Goal: Task Accomplishment & Management: Use online tool/utility

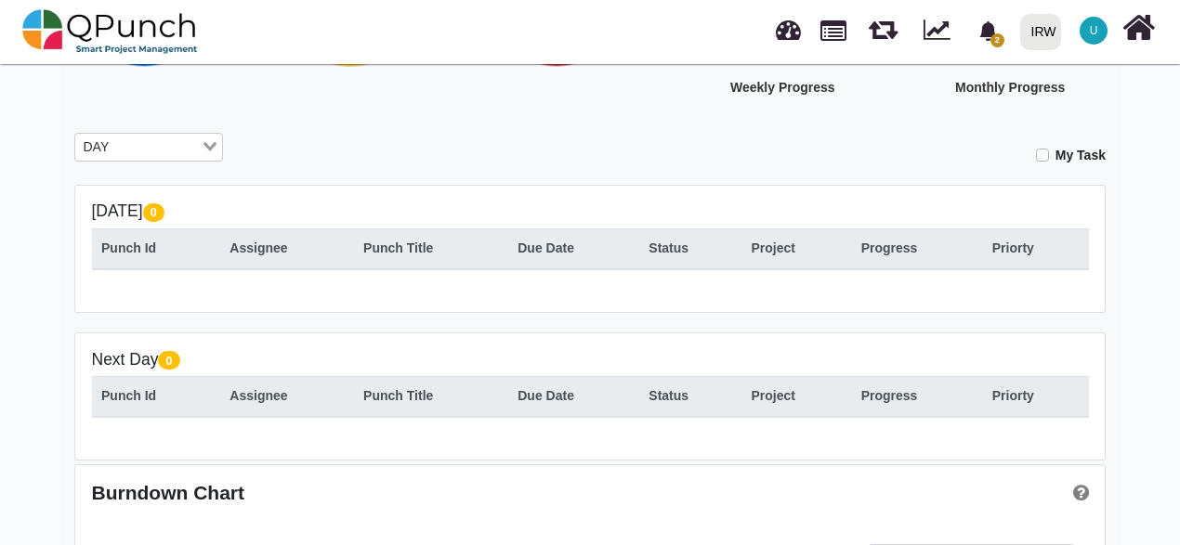
scroll to position [279, 0]
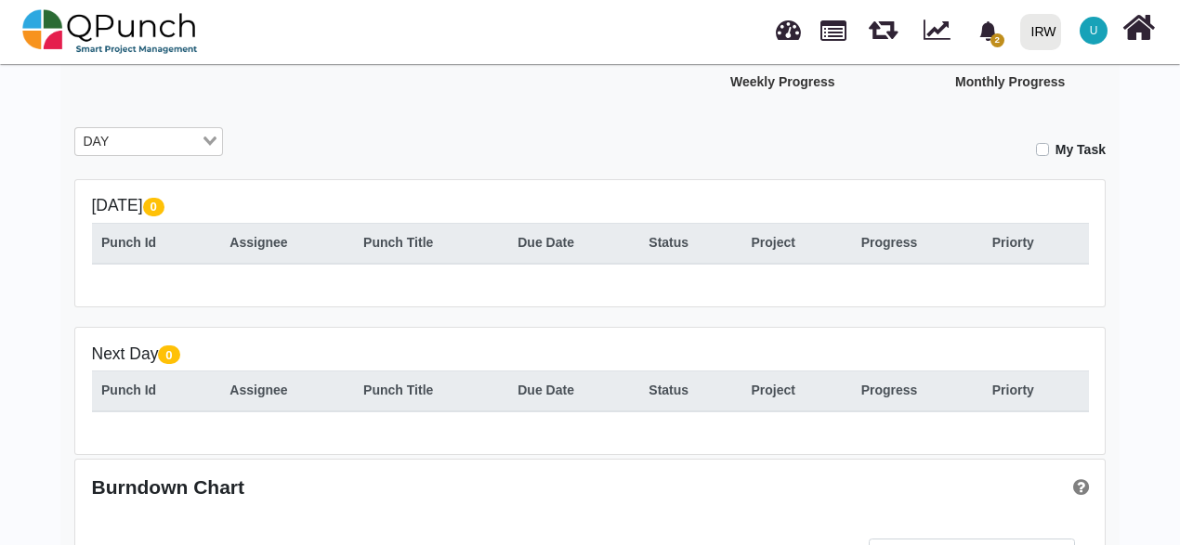
click at [176, 140] on input "Search for option" at bounding box center [157, 142] width 84 height 20
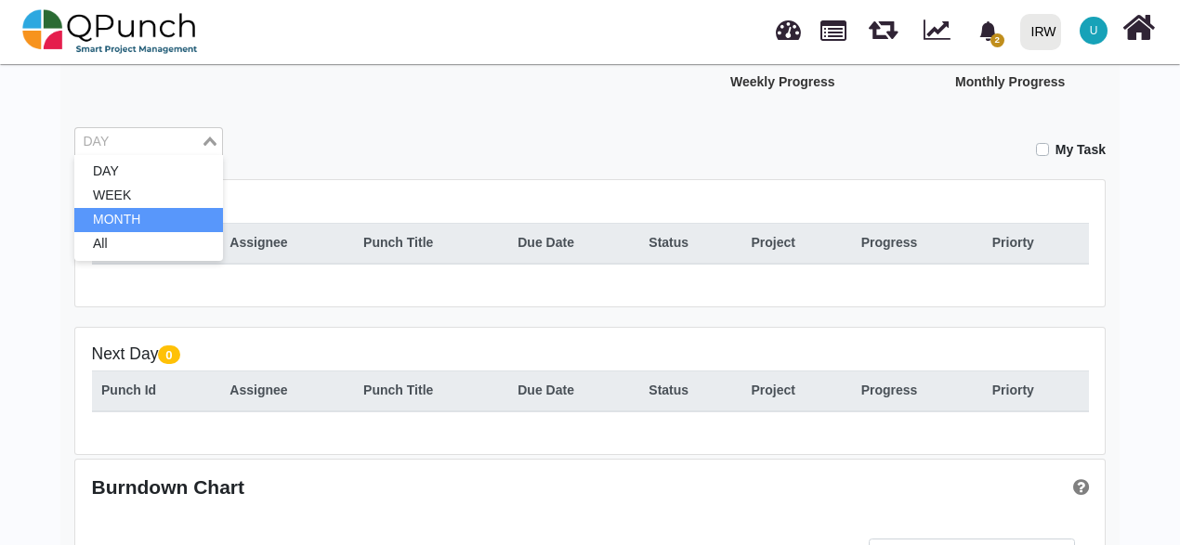
click at [125, 217] on li "MONTH" at bounding box center [148, 220] width 149 height 24
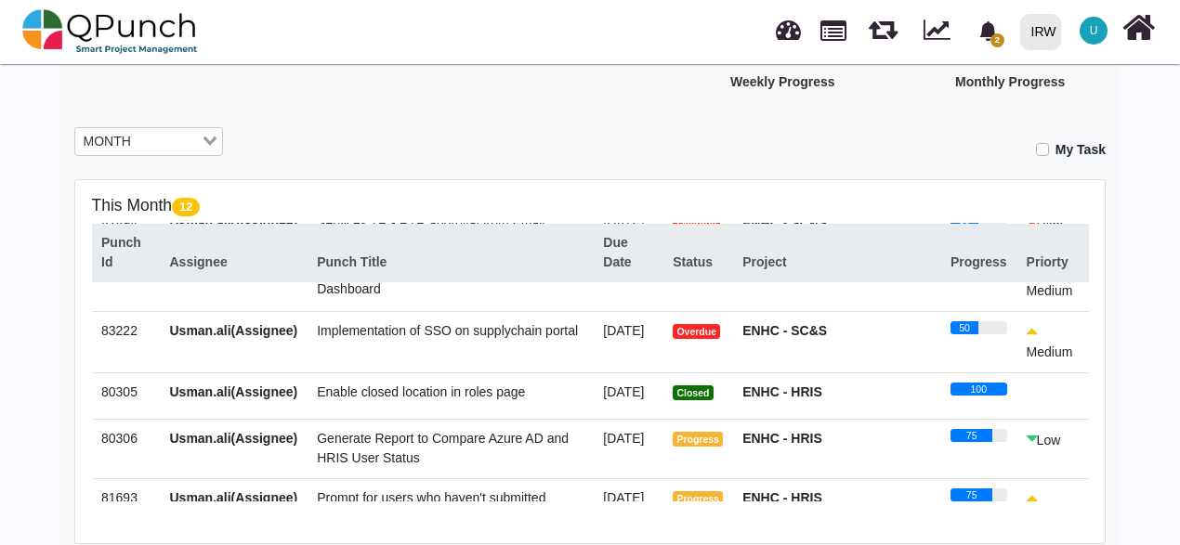
scroll to position [186, 0]
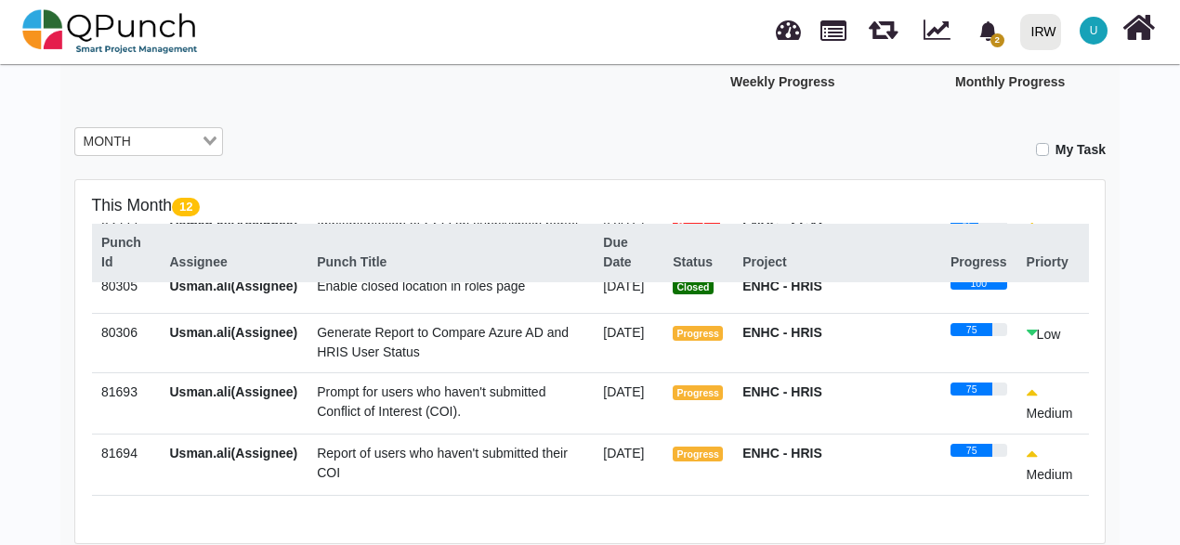
click at [494, 354] on span "Generate Report to Compare Azure AD and HRIS User Status" at bounding box center [443, 342] width 252 height 34
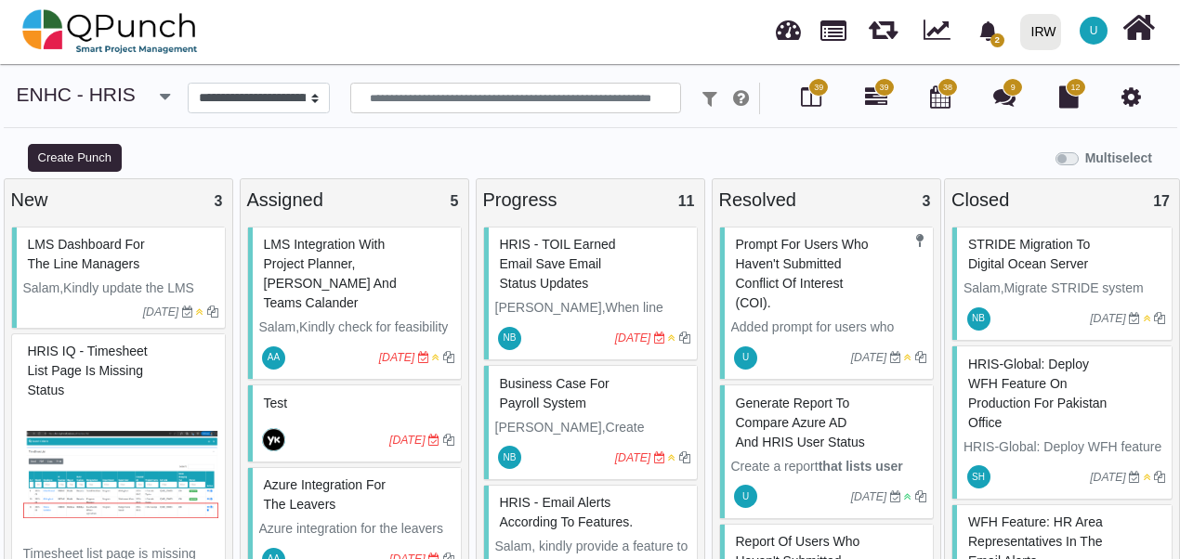
scroll to position [93, 0]
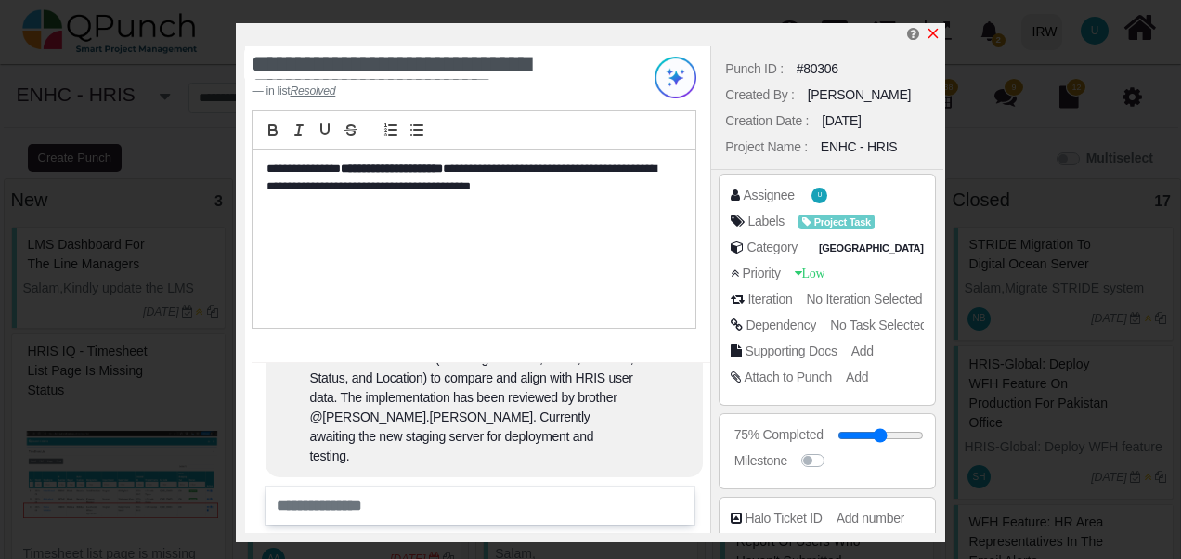
click at [934, 33] on icon "x" at bounding box center [933, 34] width 10 height 10
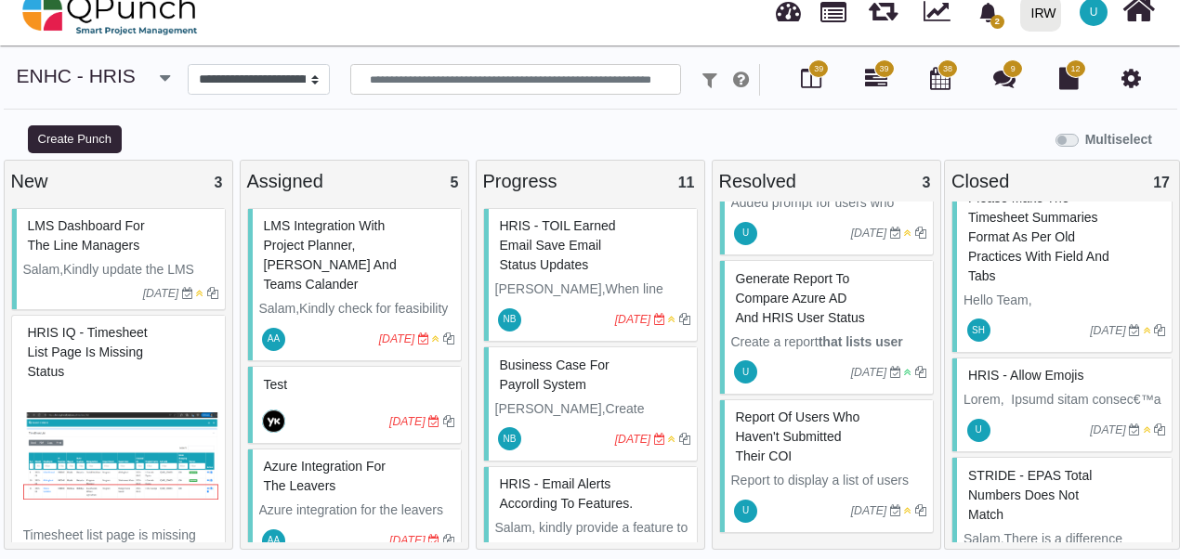
scroll to position [360, 0]
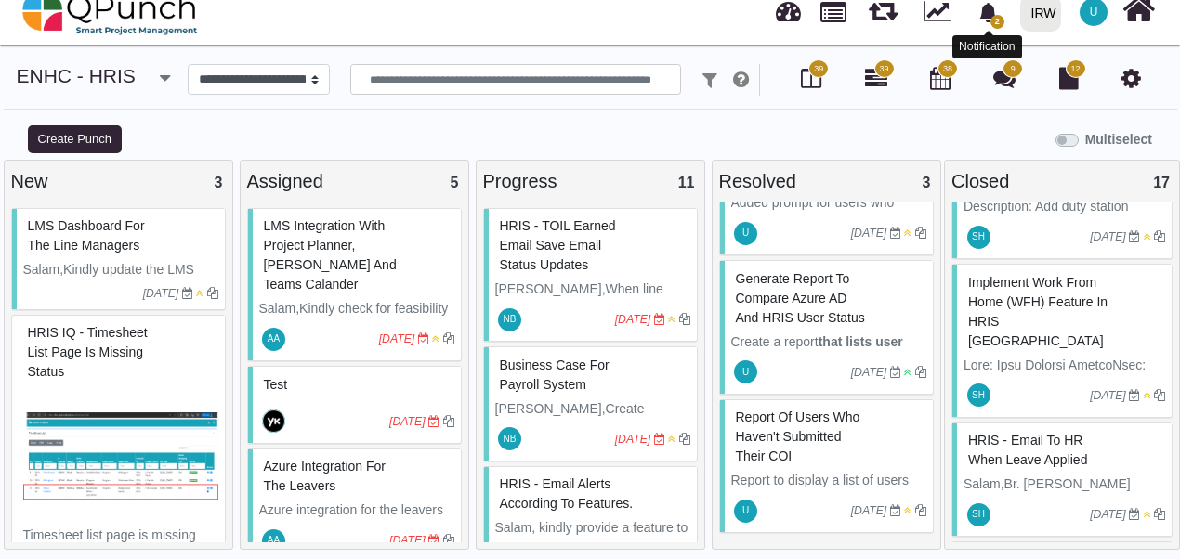
click at [988, 18] on icon "bell fill" at bounding box center [987, 13] width 17 height 20
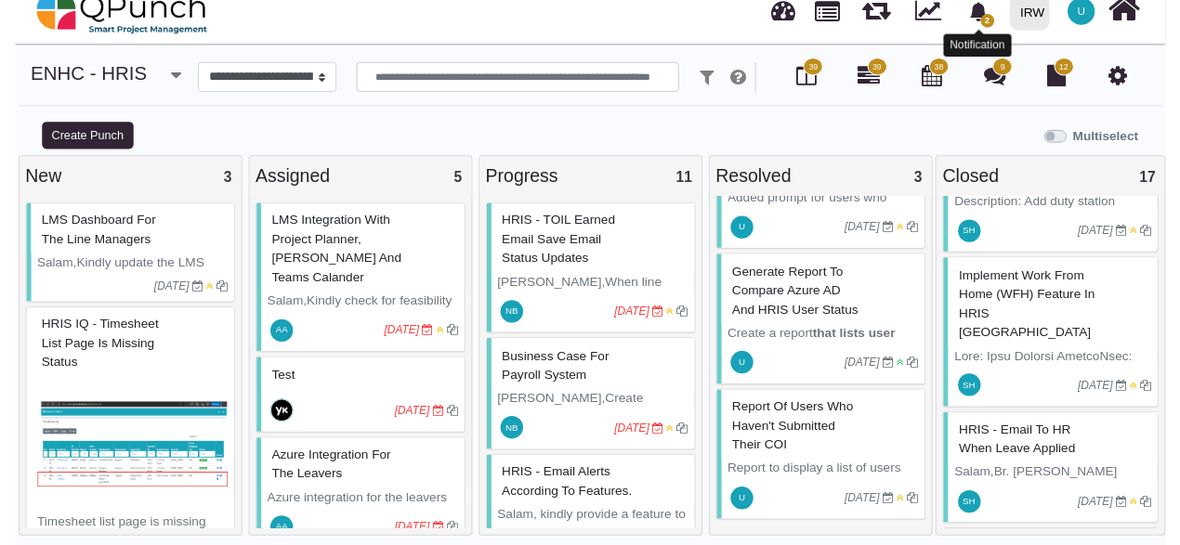
scroll to position [28, 0]
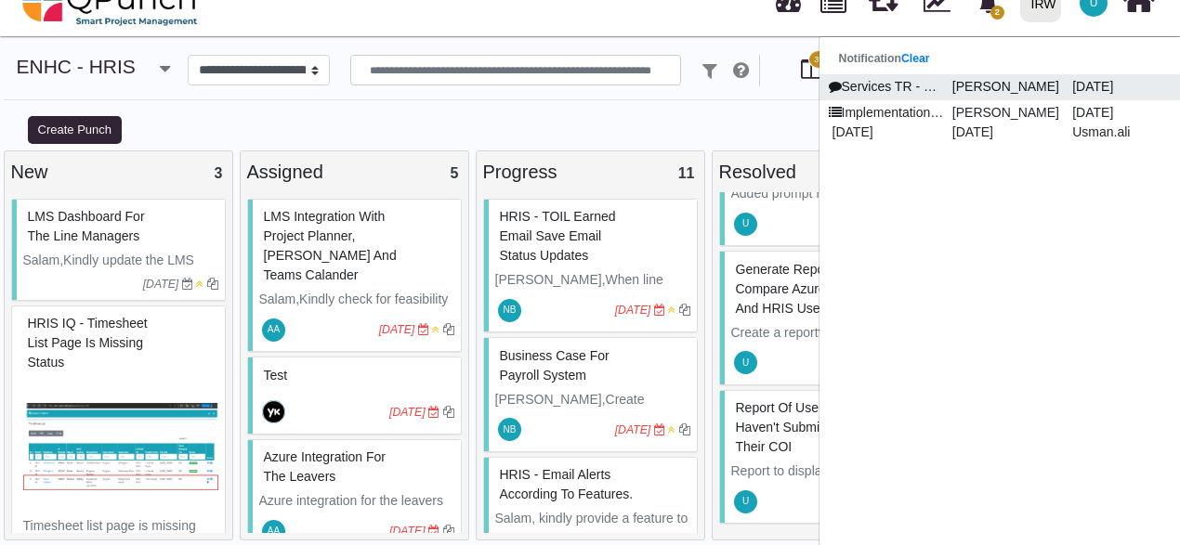
click at [898, 82] on p "Services TR - RTR approval from Email" at bounding box center [885, 87] width 120 height 20
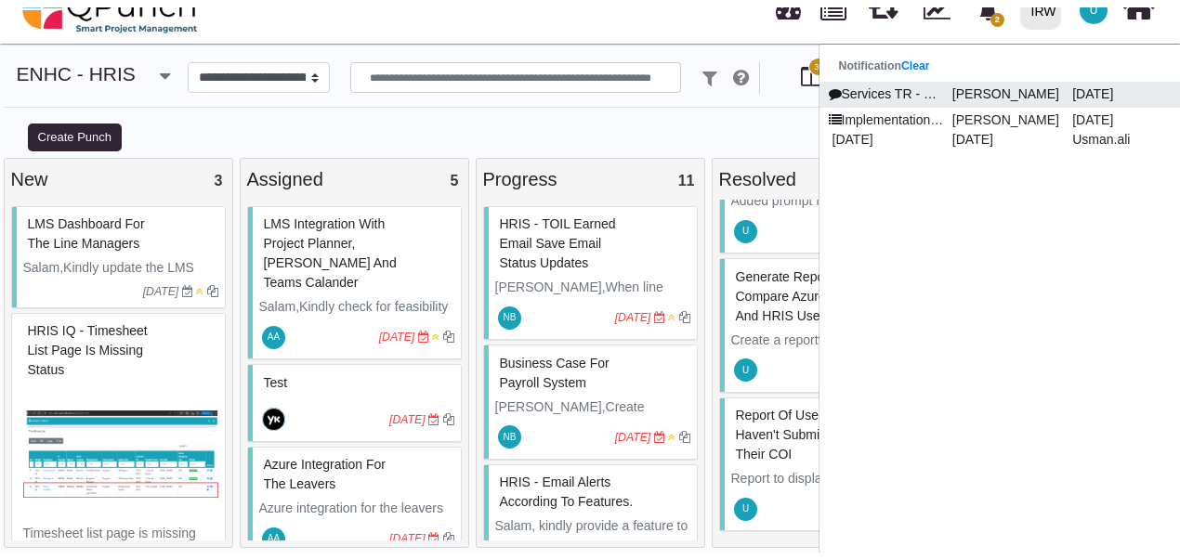
scroll to position [1, 0]
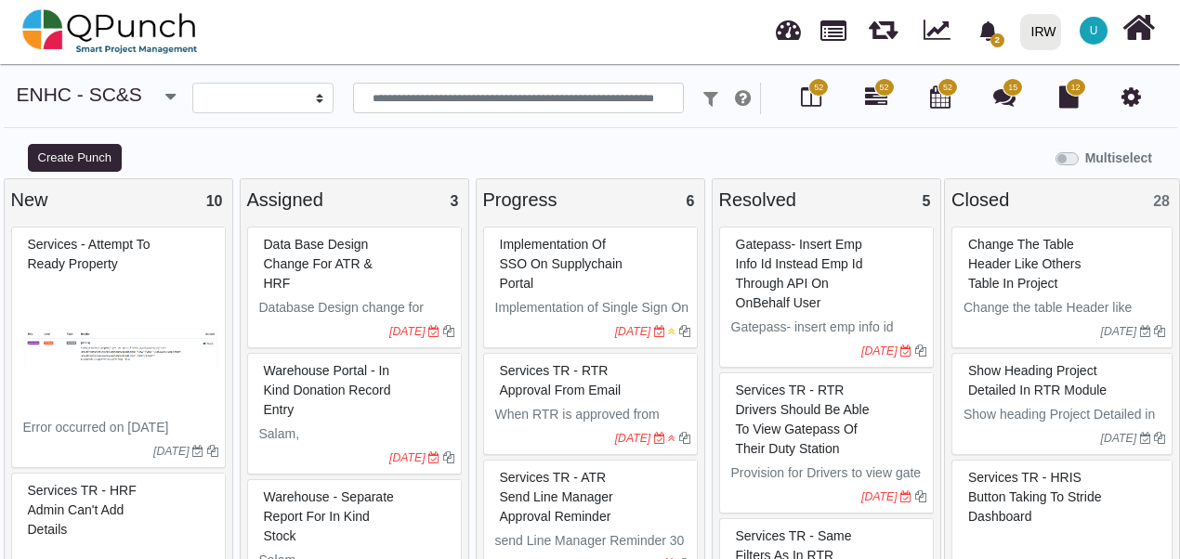
select select
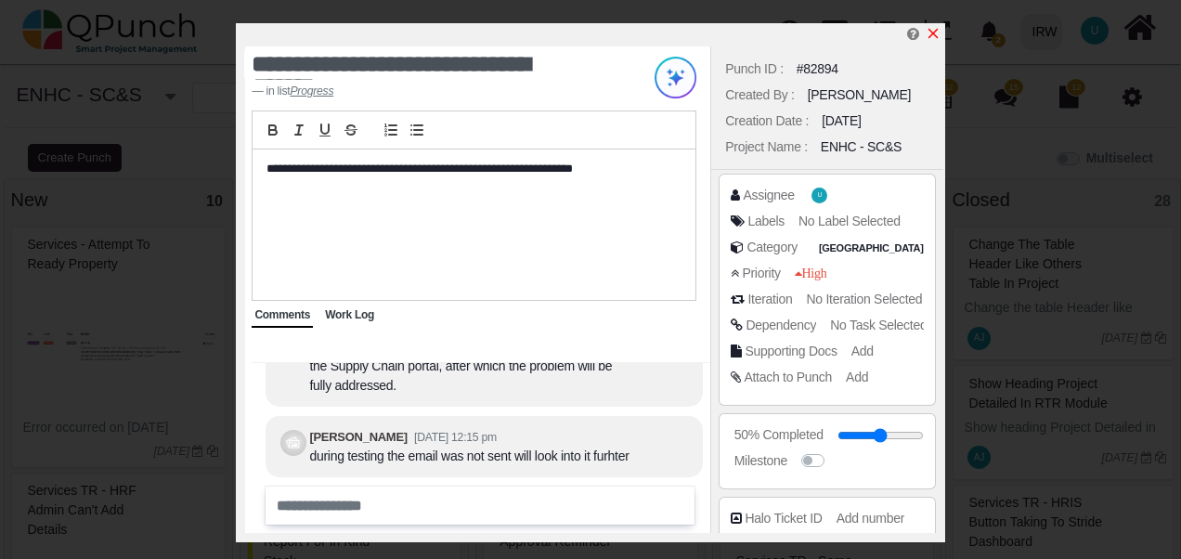
click at [931, 38] on icon "x" at bounding box center [933, 33] width 15 height 15
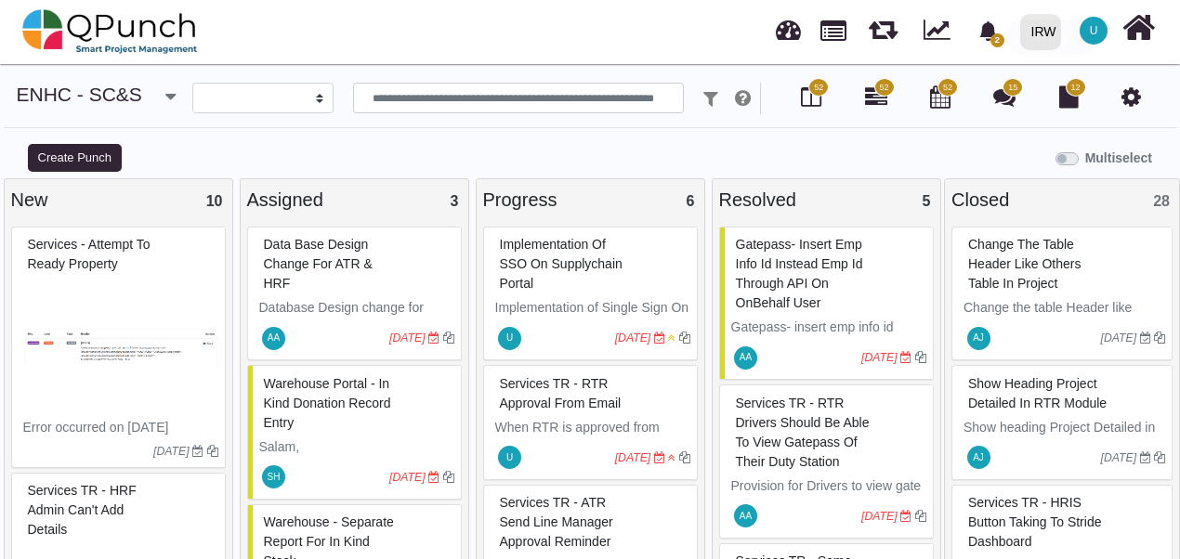
click at [931, 37] on link at bounding box center [936, 27] width 27 height 29
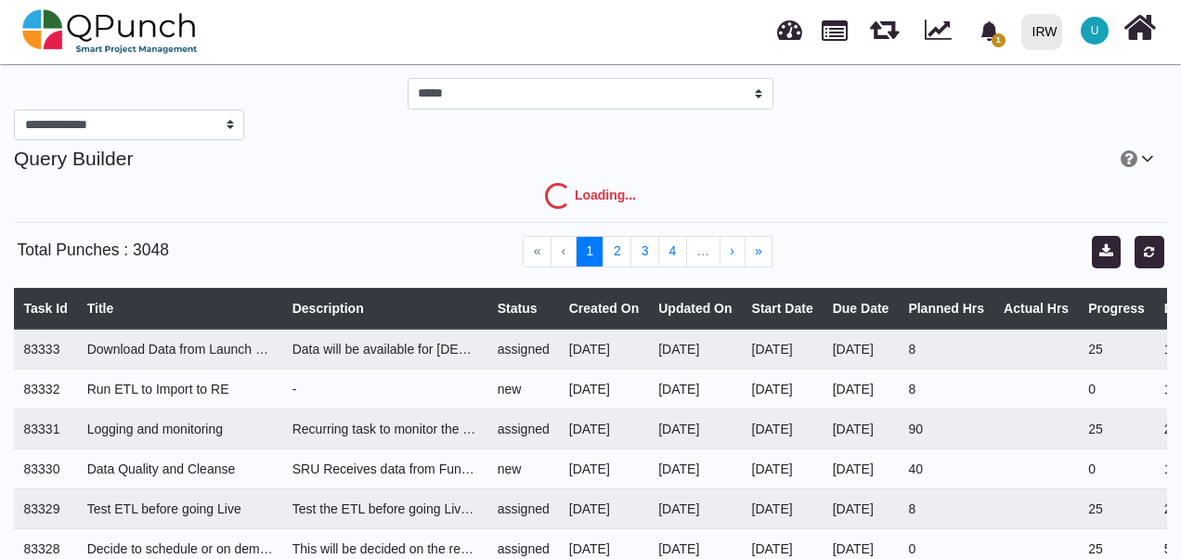
select select "***"
select select "****"
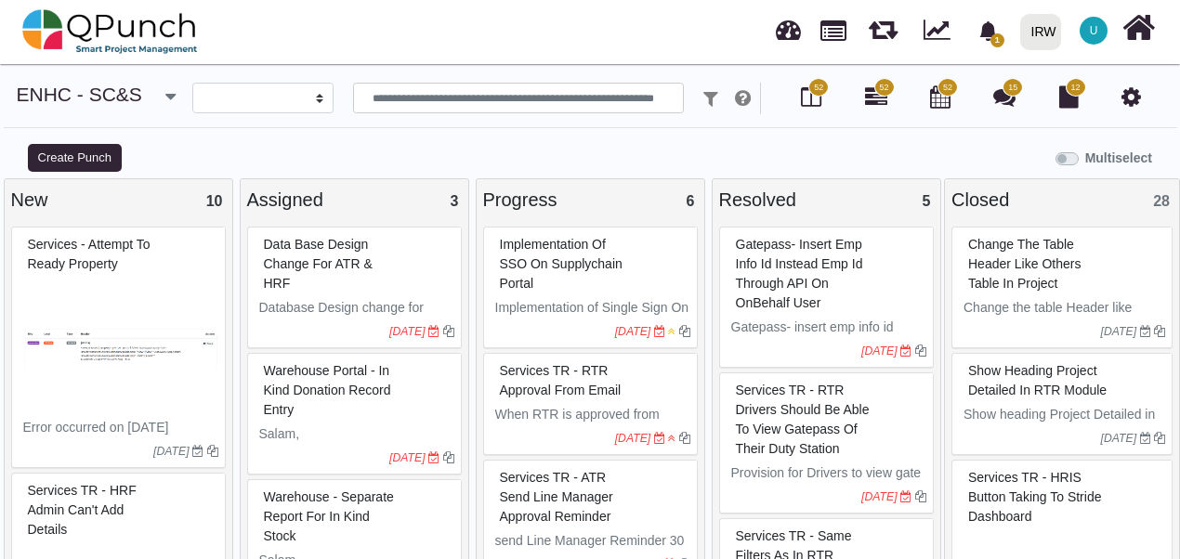
select select
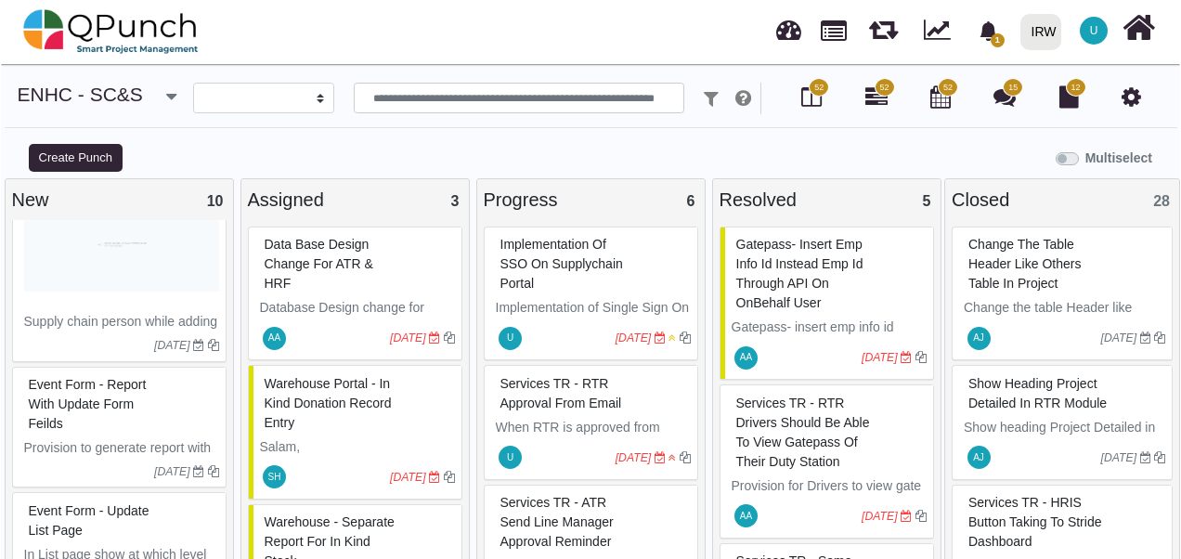
scroll to position [1050, 0]
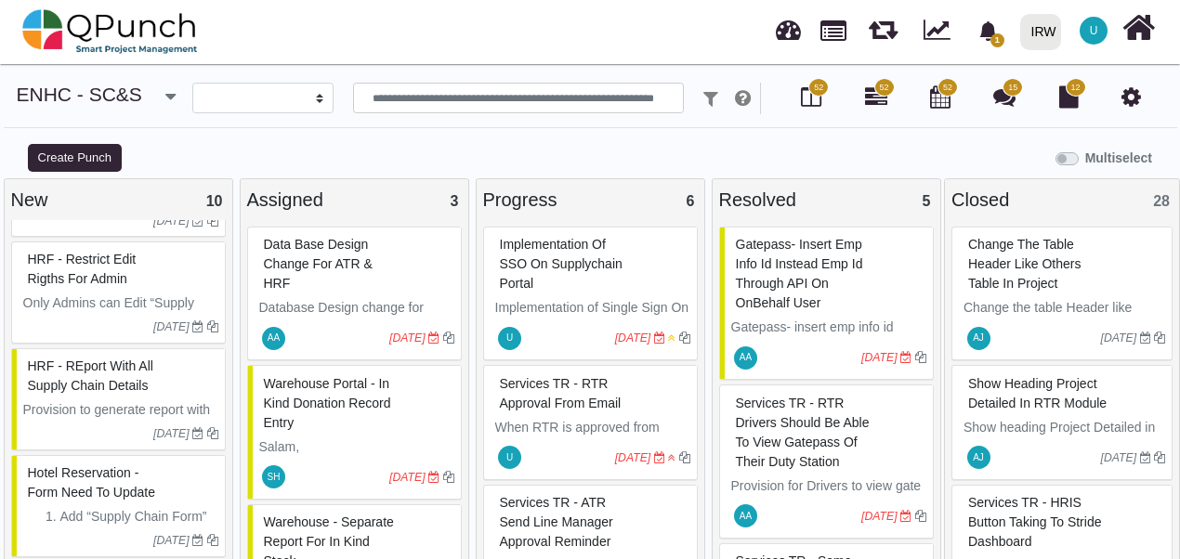
click at [72, 481] on span "Hotel Reservation - form need to update" at bounding box center [91, 482] width 127 height 34
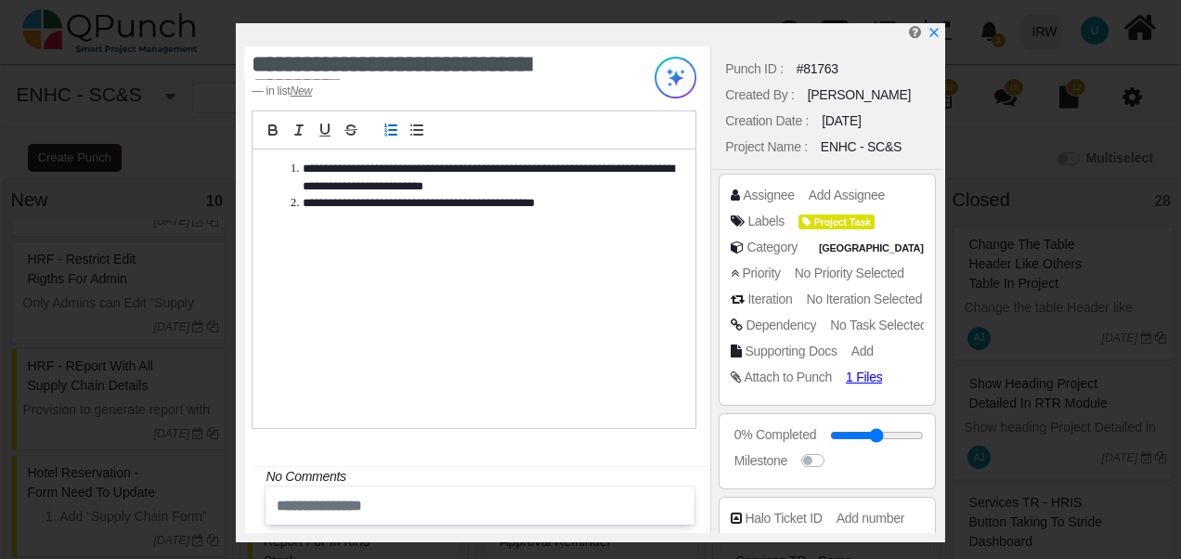
click at [437, 348] on div "**********" at bounding box center [474, 289] width 443 height 279
click at [932, 39] on icon "x" at bounding box center [933, 33] width 15 height 15
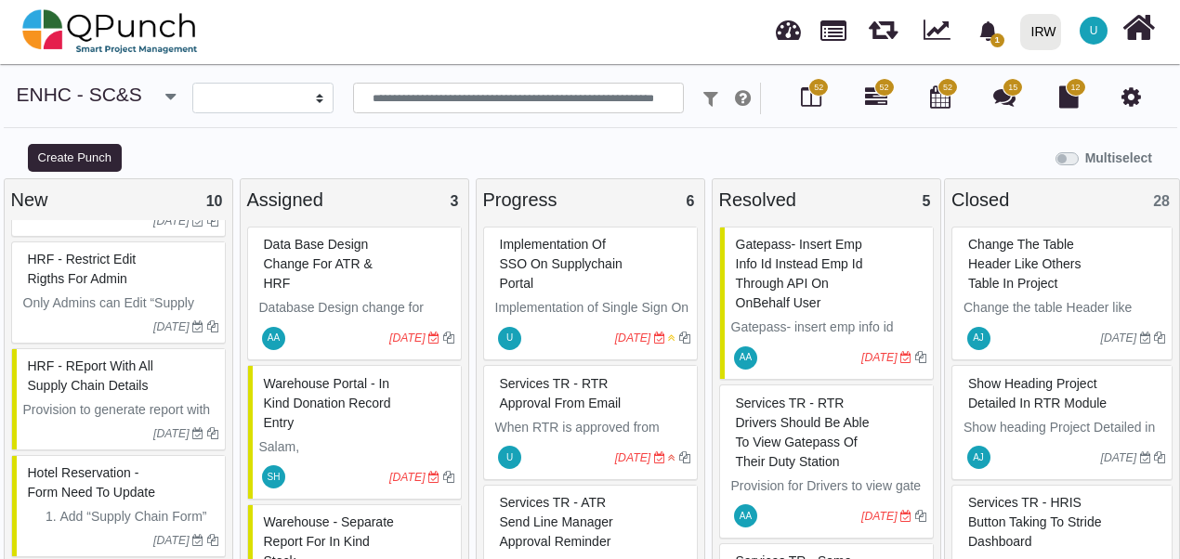
click at [48, 482] on span "Hotel Reservation - form need to update" at bounding box center [91, 482] width 127 height 34
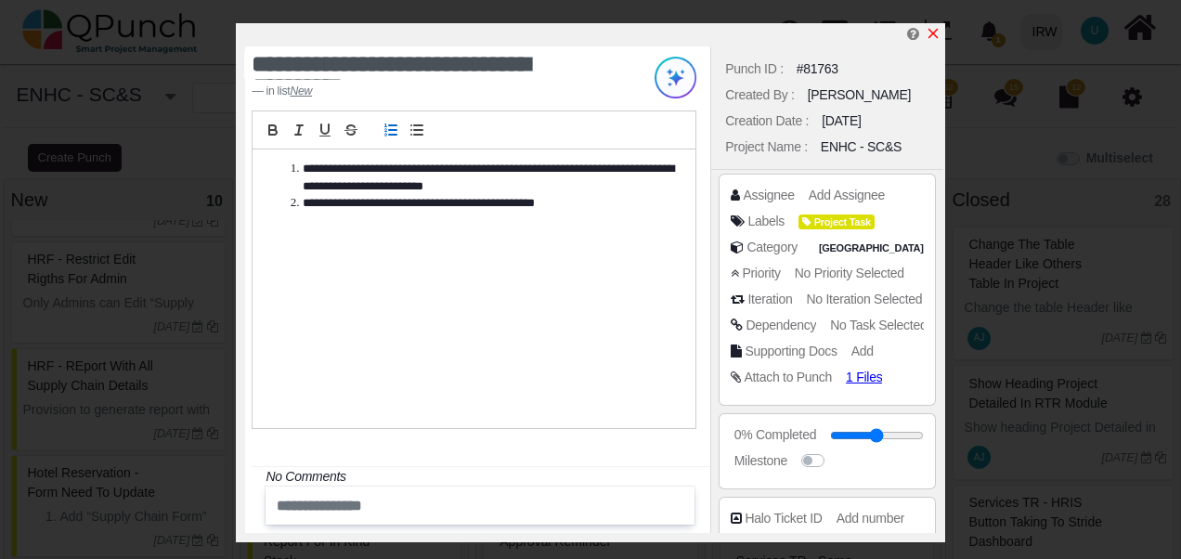
click at [936, 32] on icon "x" at bounding box center [933, 34] width 10 height 10
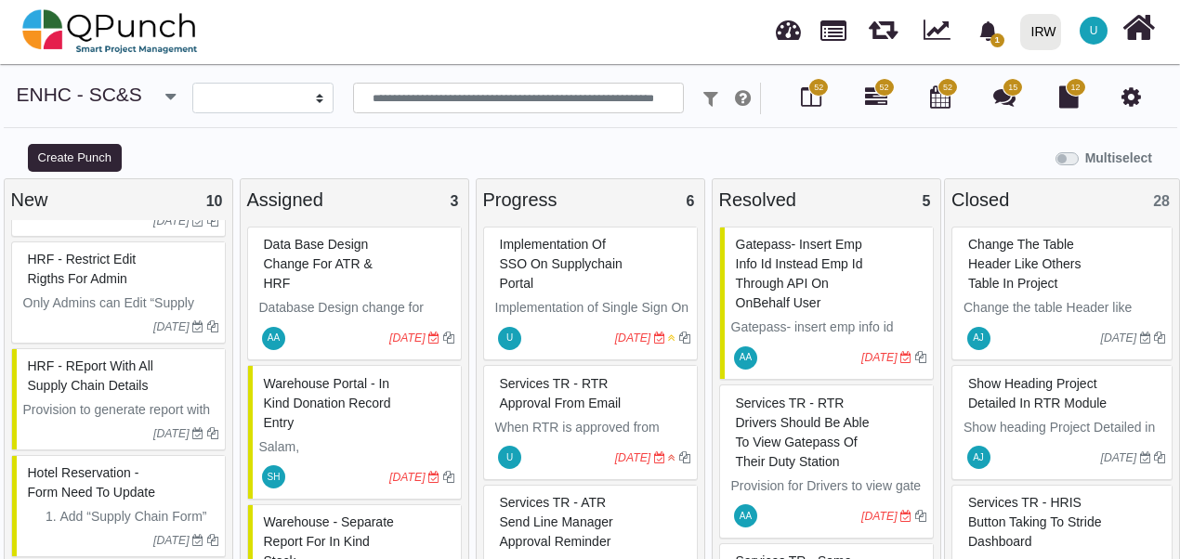
click at [78, 269] on span "HRF - Restrict edit rigths for admin" at bounding box center [82, 269] width 109 height 34
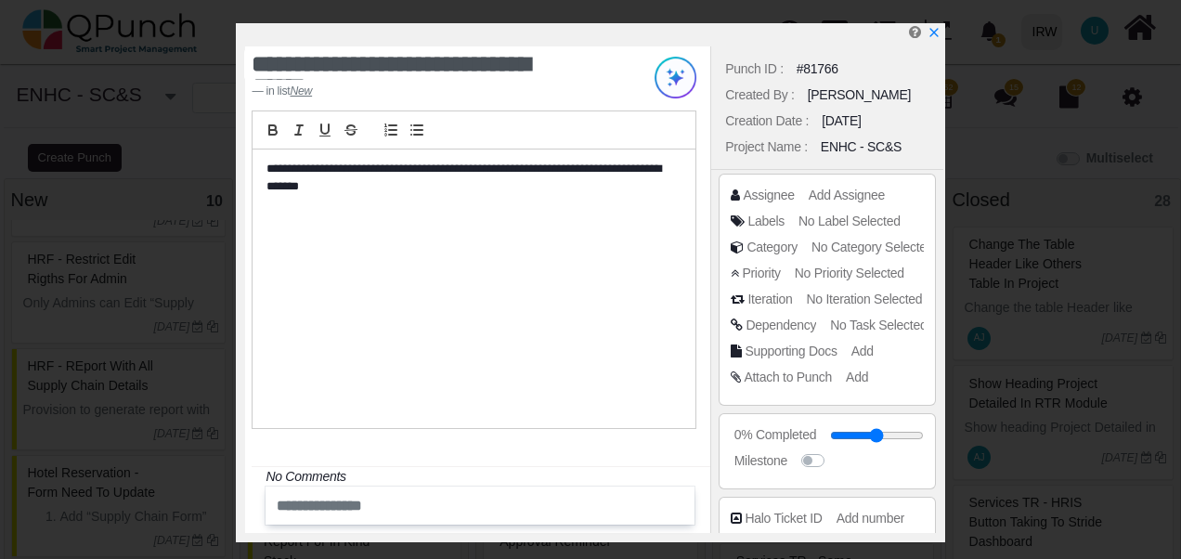
drag, startPoint x: 929, startPoint y: 41, endPoint x: 891, endPoint y: 59, distance: 42.4
click at [929, 39] on icon "x" at bounding box center [934, 32] width 13 height 13
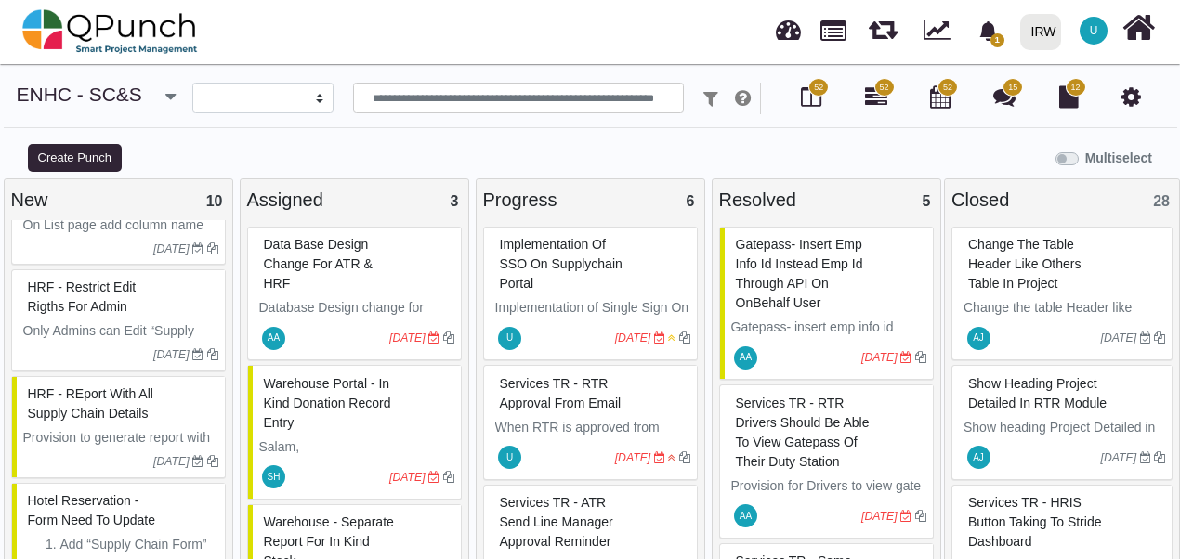
scroll to position [1050, 0]
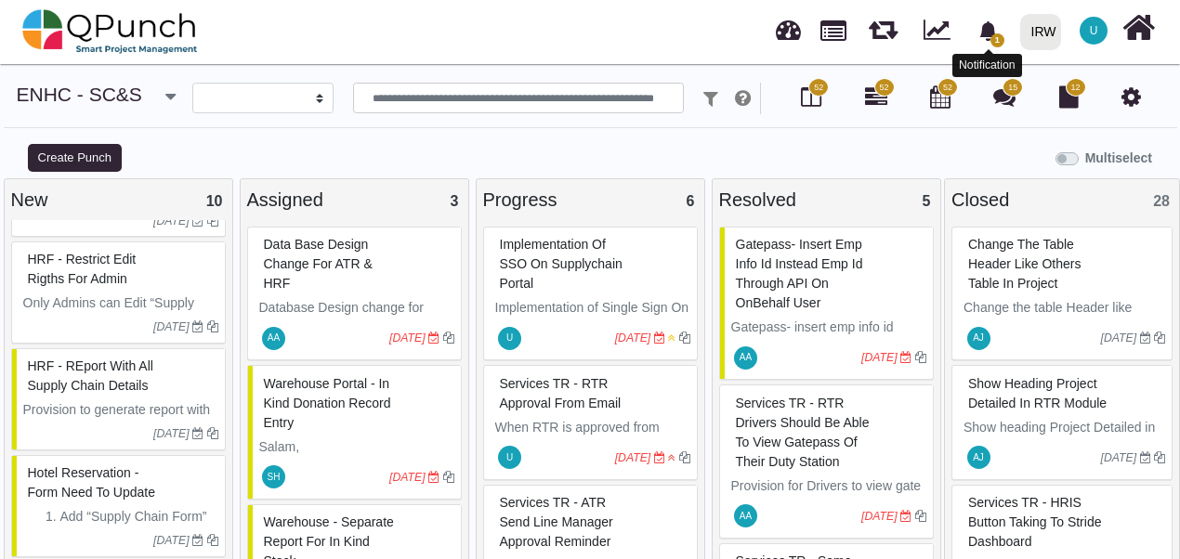
click at [997, 33] on icon "bell fill" at bounding box center [988, 31] width 20 height 20
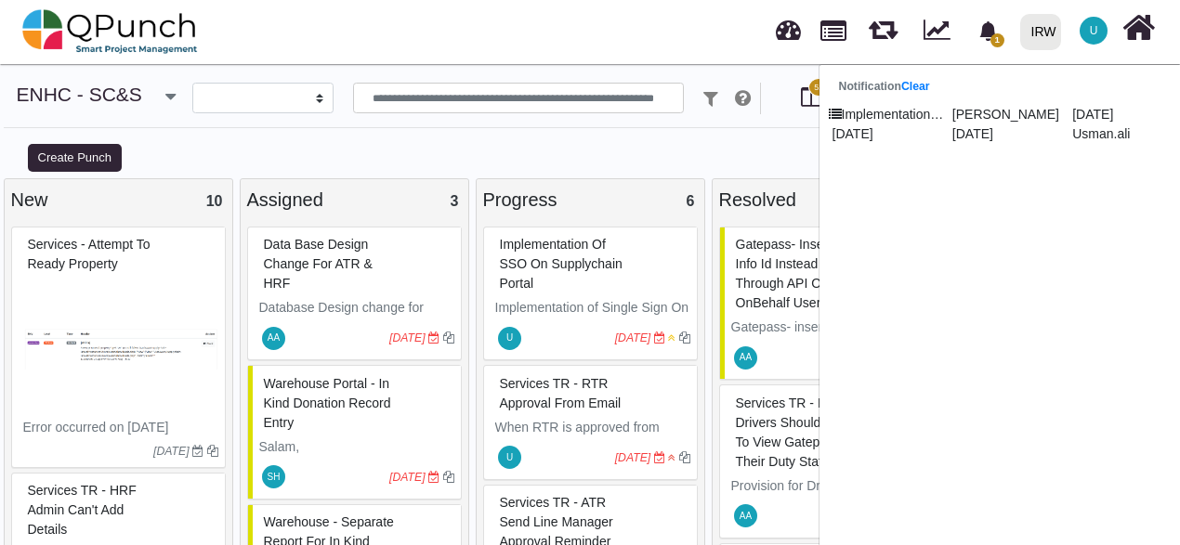
scroll to position [33, 0]
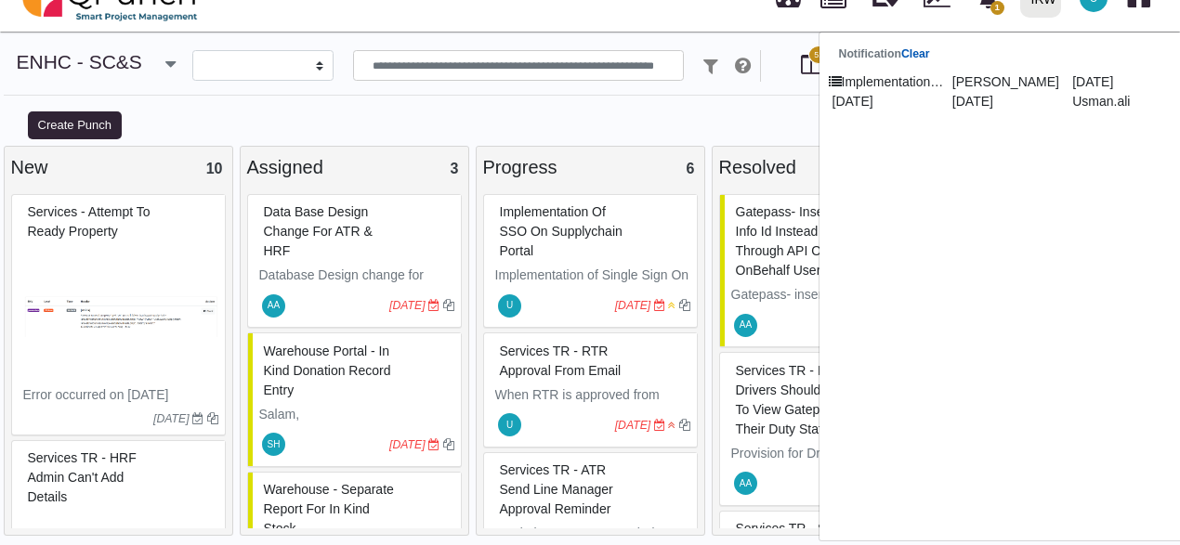
click at [917, 58] on link "Clear" at bounding box center [915, 53] width 29 height 13
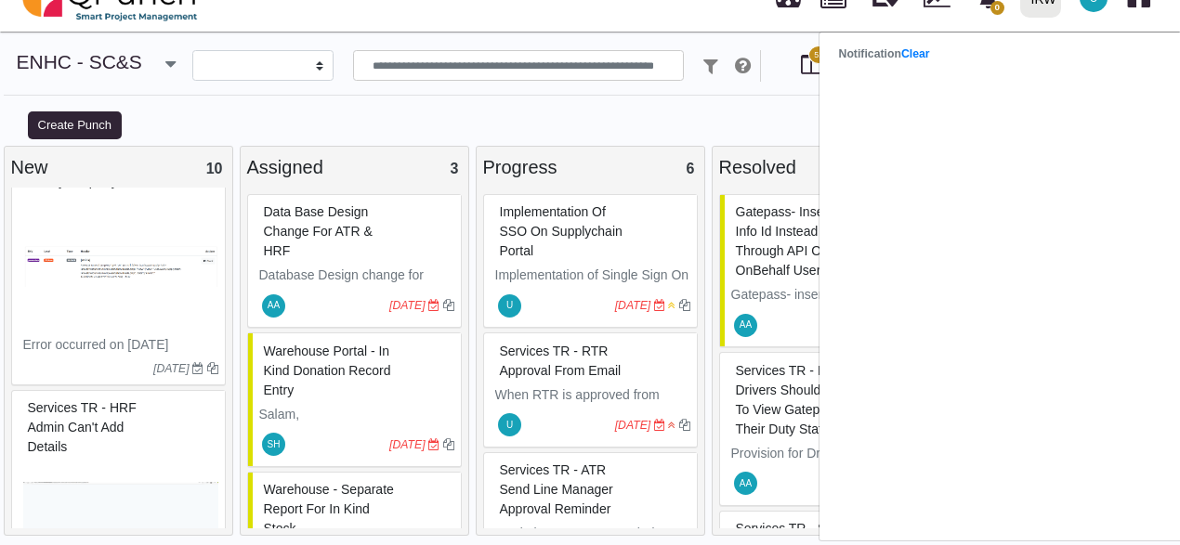
scroll to position [0, 0]
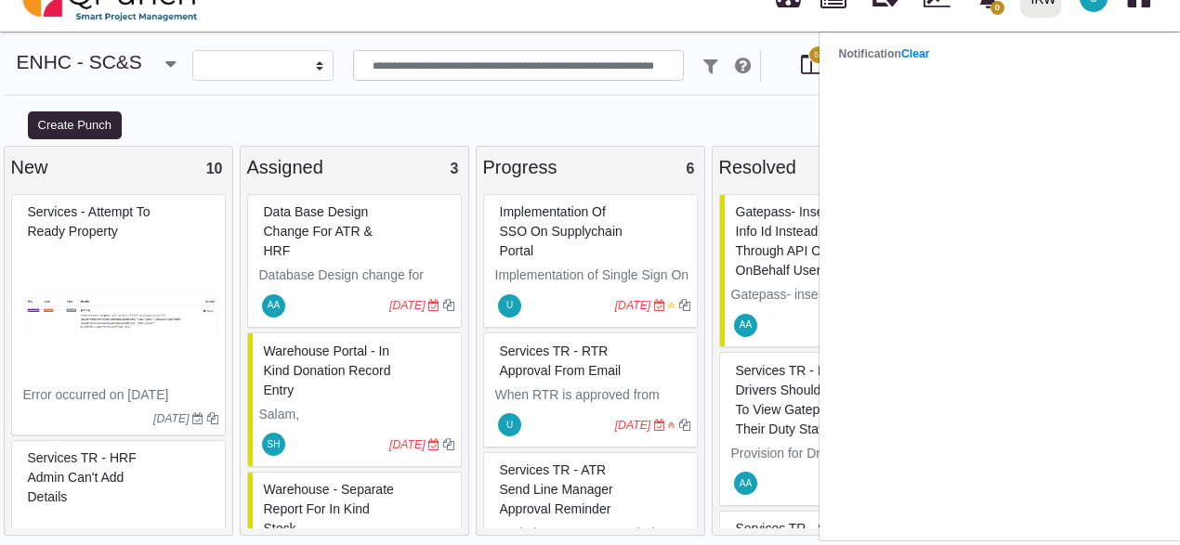
click at [312, 117] on div "Multiselect" at bounding box center [737, 124] width 885 height 31
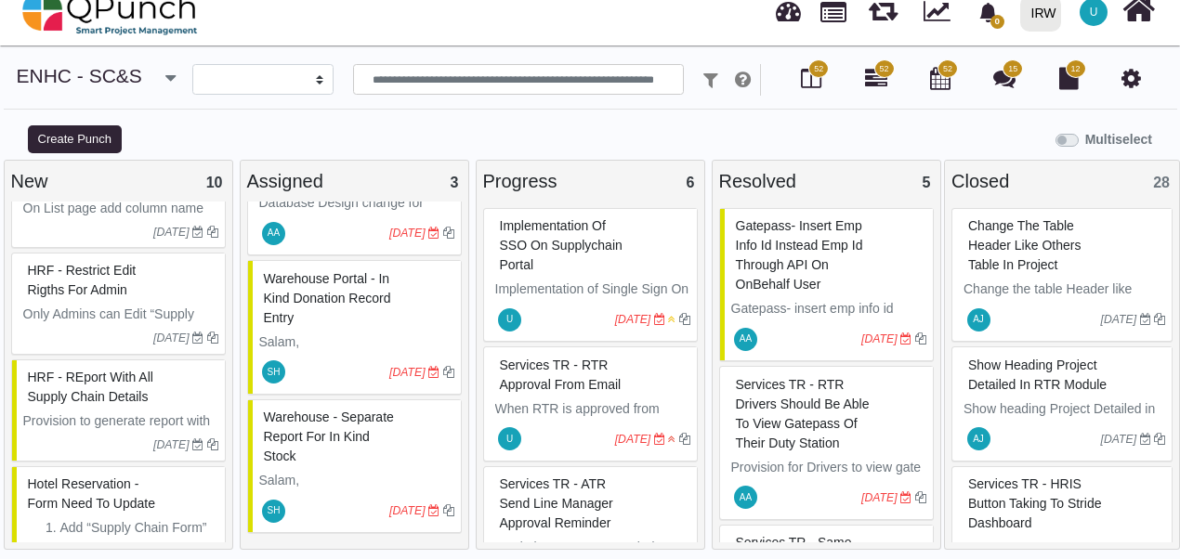
scroll to position [1050, 0]
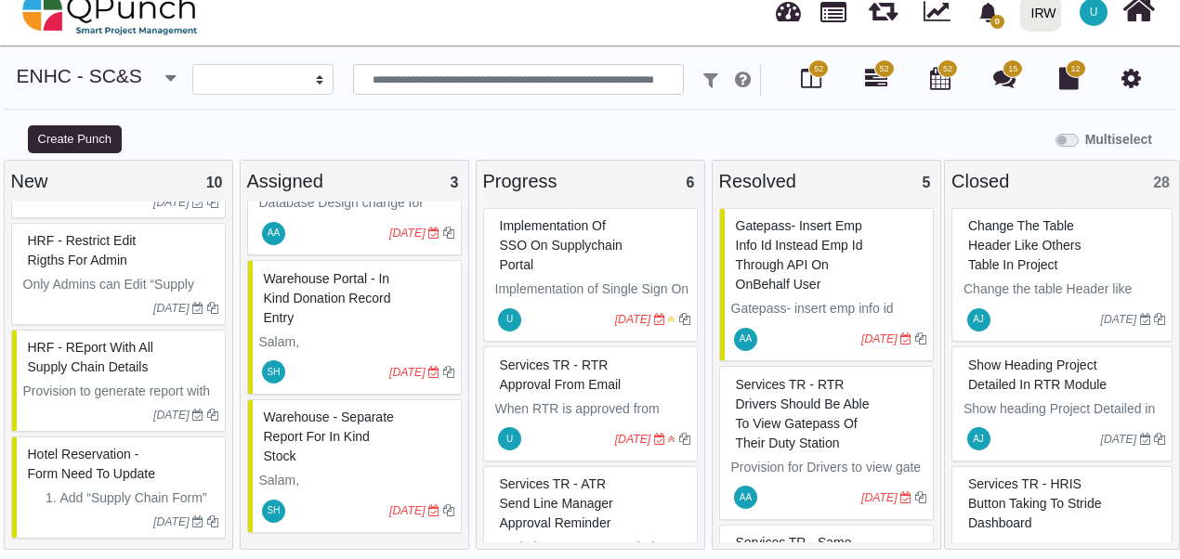
click at [103, 476] on div "Hotel Reservation - form need to update" at bounding box center [120, 464] width 195 height 48
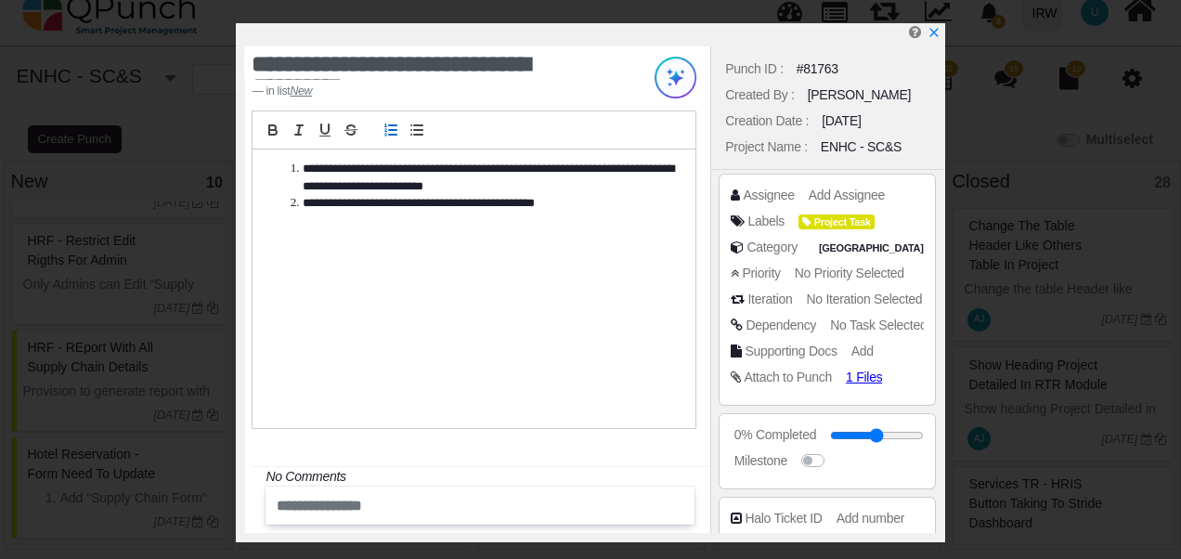
click at [554, 285] on div "**********" at bounding box center [474, 289] width 443 height 279
click at [933, 39] on icon "x" at bounding box center [933, 33] width 15 height 15
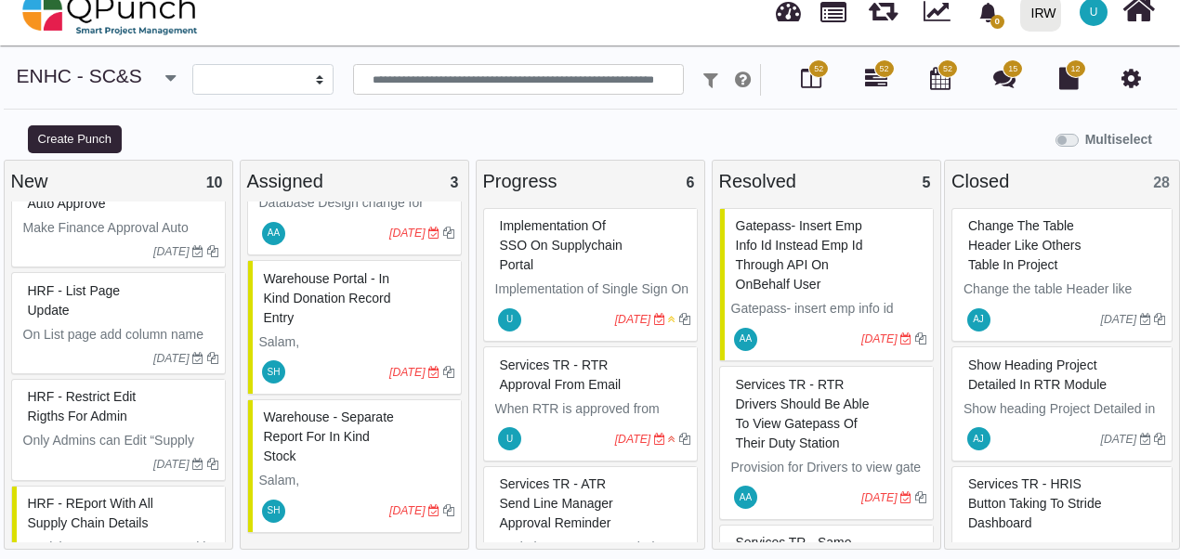
scroll to position [864, 0]
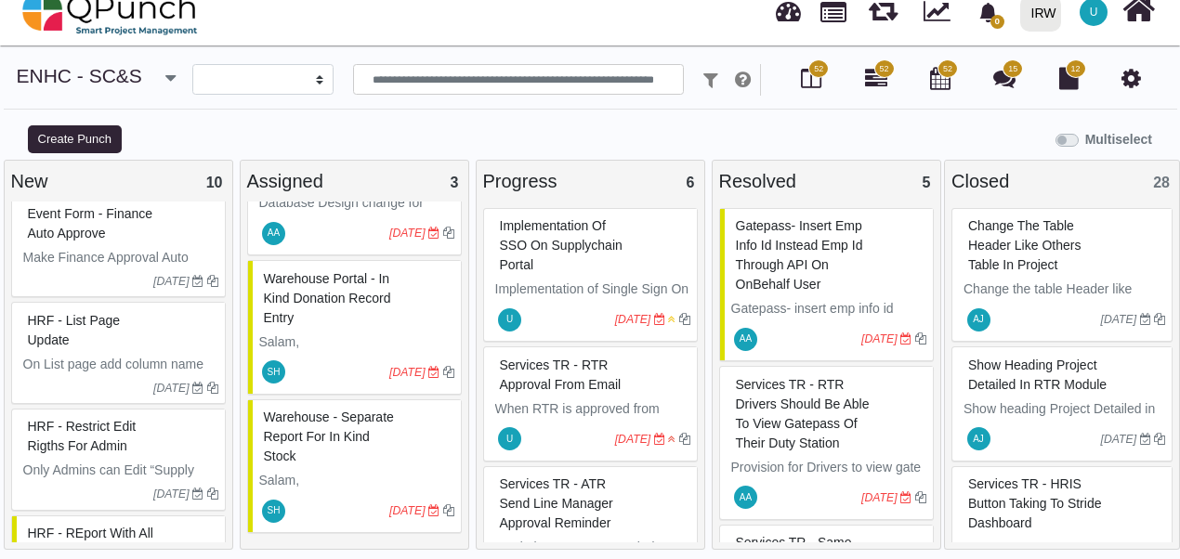
click at [57, 336] on span "HRF - List page update" at bounding box center [74, 330] width 93 height 34
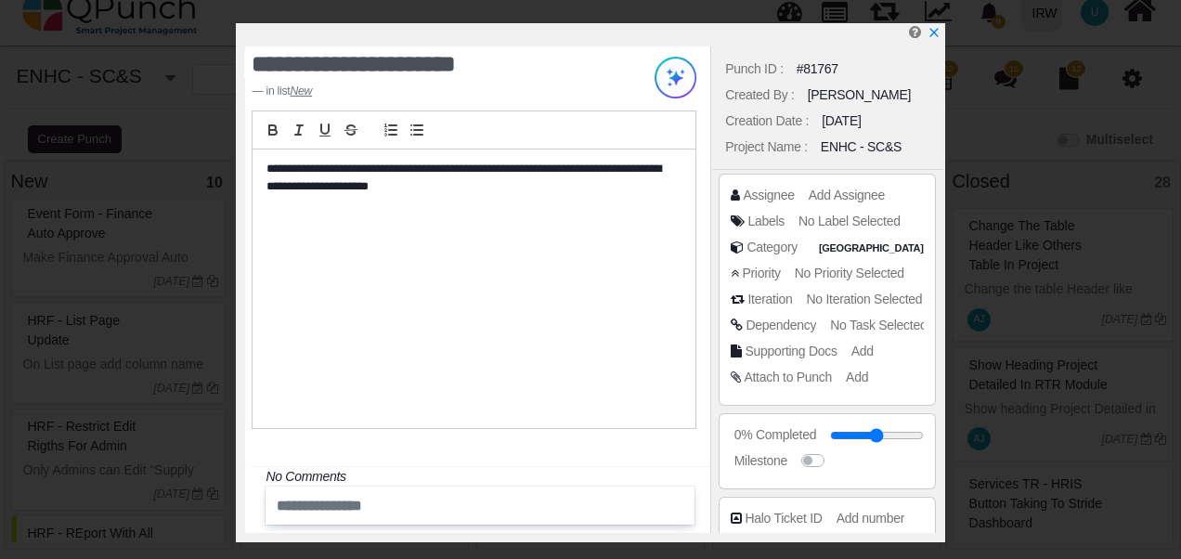
click at [475, 271] on div "**********" at bounding box center [474, 289] width 443 height 279
click at [936, 29] on icon "x" at bounding box center [933, 33] width 15 height 15
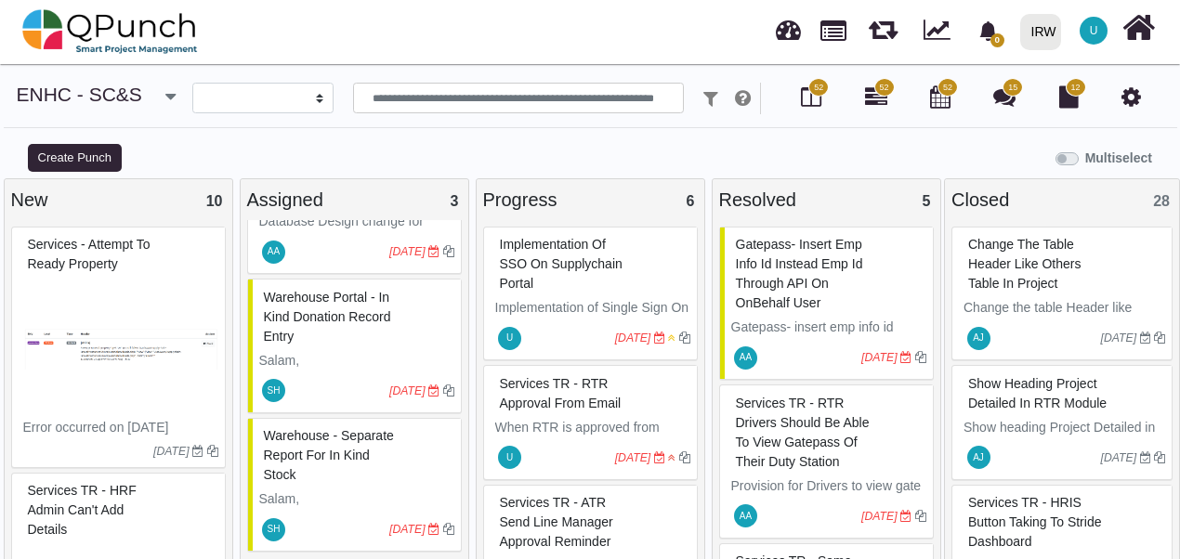
click at [303, 141] on div "Multiselect" at bounding box center [737, 156] width 885 height 31
